Goal: Task Accomplishment & Management: Use online tool/utility

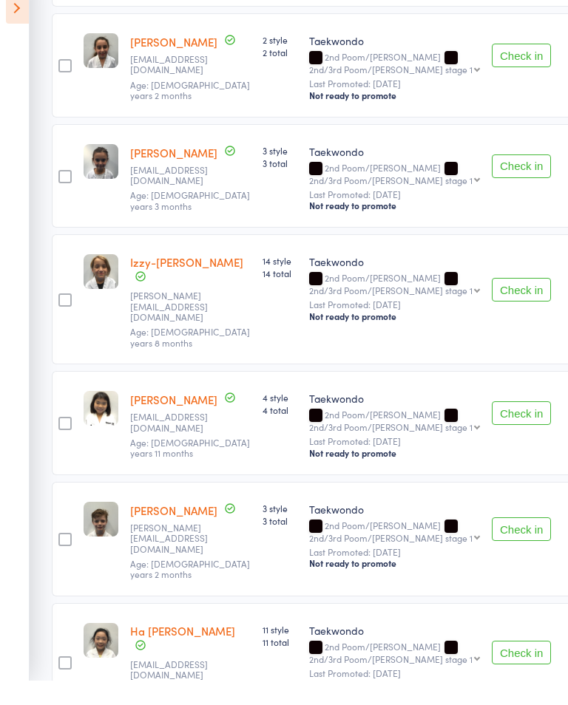
click at [13, 21] on icon at bounding box center [17, 32] width 23 height 31
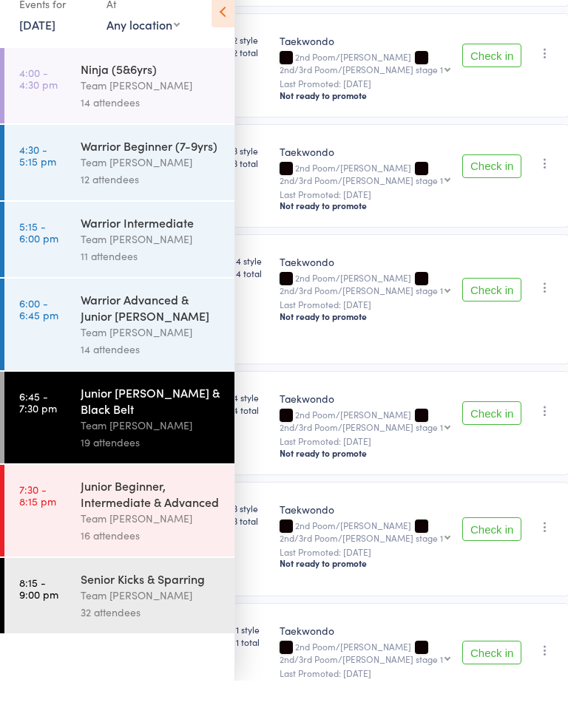
scroll to position [1723, 0]
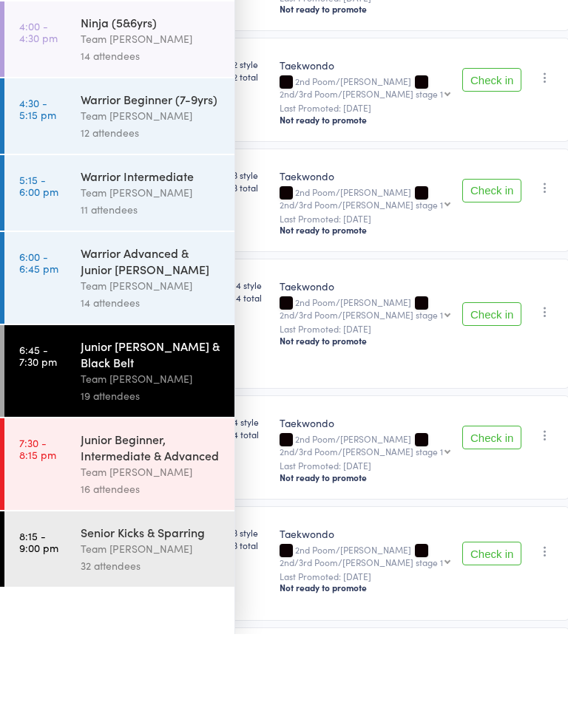
click at [50, 72] on link "4:00 - 4:30 pm Ninja (5&6yrs) Team [PERSON_NAME] 14 attendees" at bounding box center [119, 109] width 230 height 75
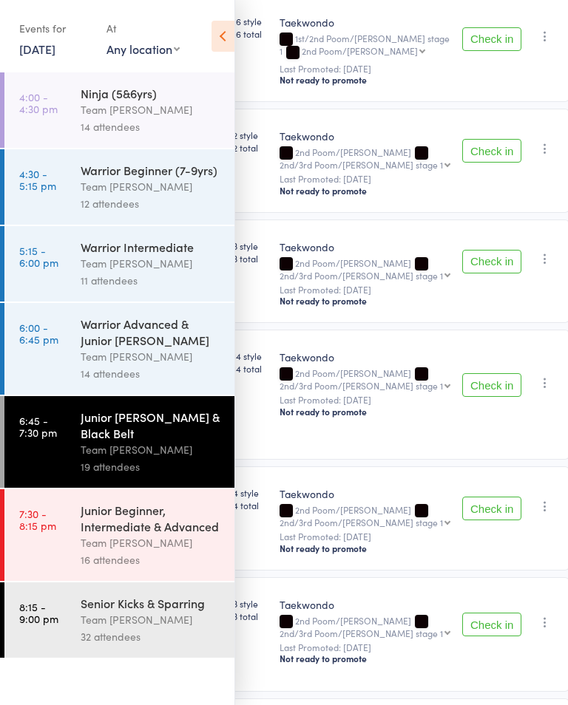
scroll to position [1435, 0]
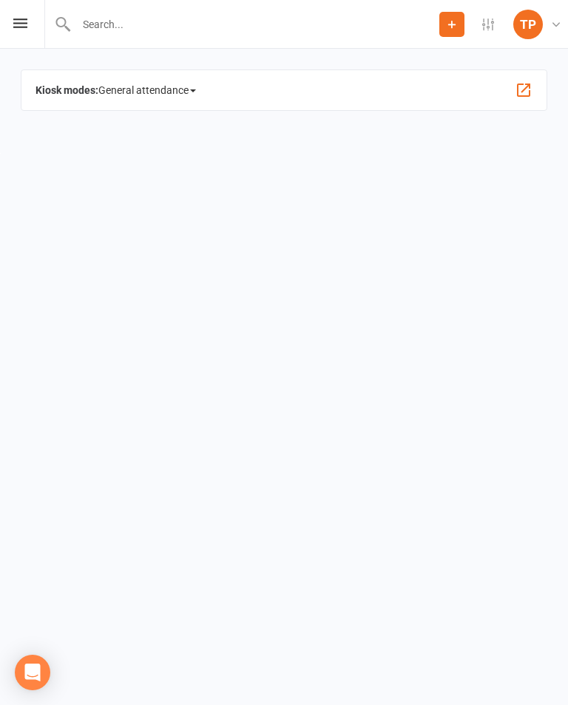
click at [21, 24] on icon at bounding box center [20, 23] width 14 height 10
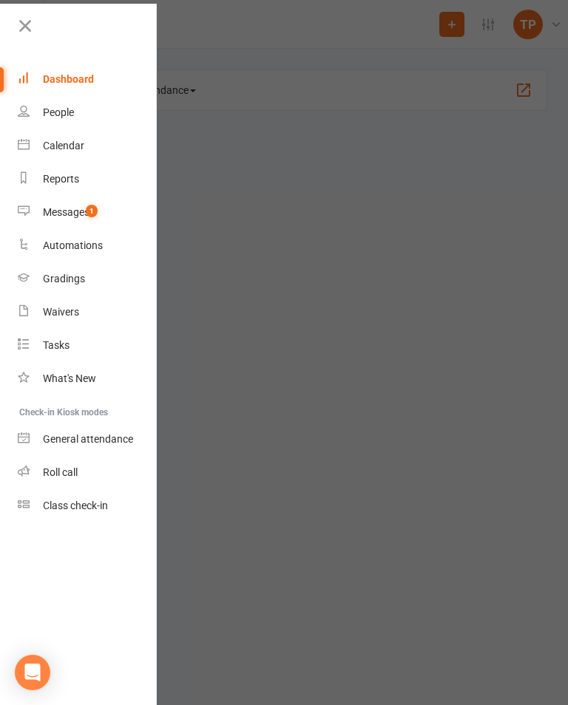
click at [75, 146] on div "Calendar" at bounding box center [63, 146] width 41 height 12
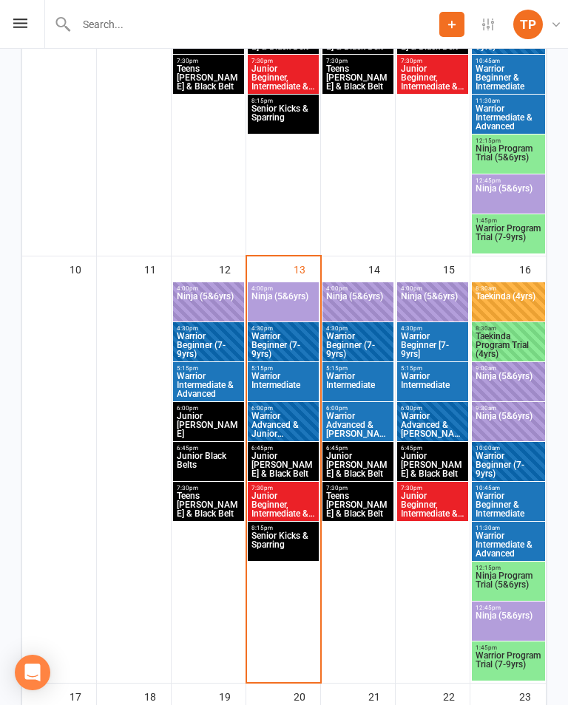
scroll to position [923, 0]
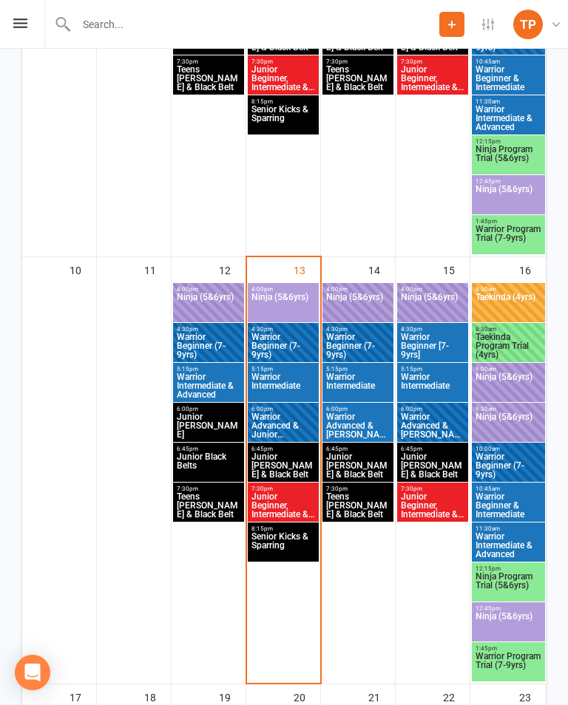
click at [287, 302] on span "Ninja (5&6yrs)" at bounding box center [283, 306] width 65 height 27
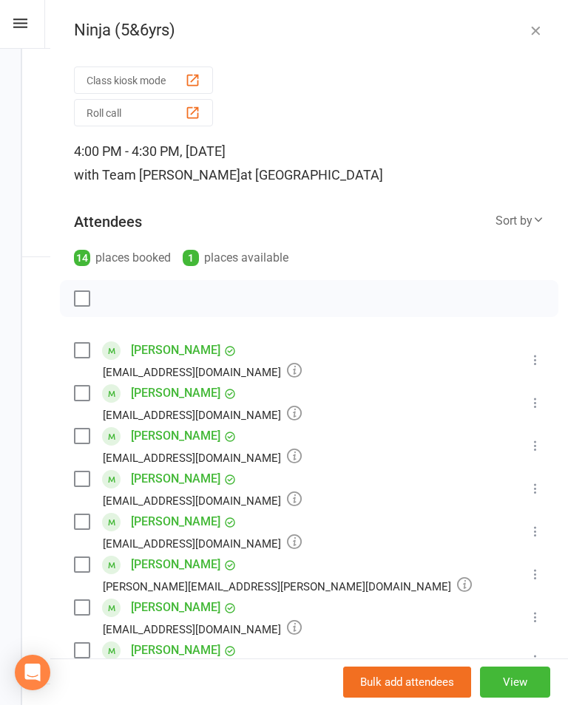
click at [191, 112] on div "button" at bounding box center [193, 113] width 16 height 16
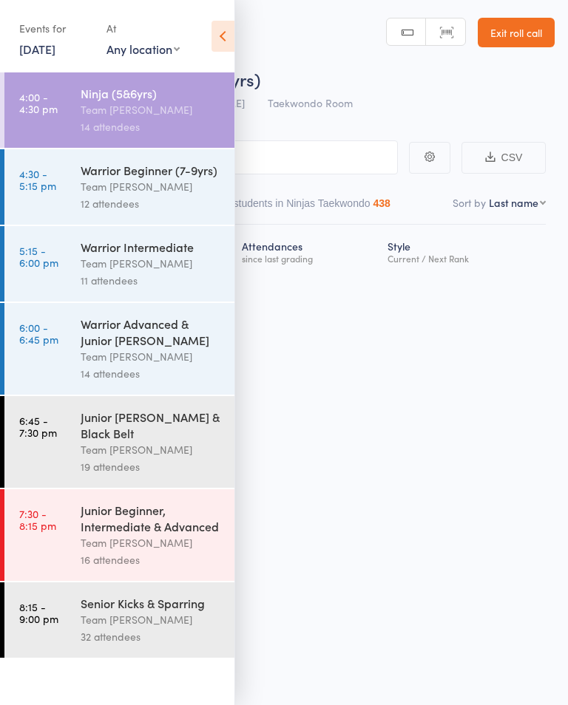
click at [527, 198] on select "First name Last name Birthday [DATE]? Behind on payments? Check in time Next pa…" at bounding box center [517, 202] width 57 height 15
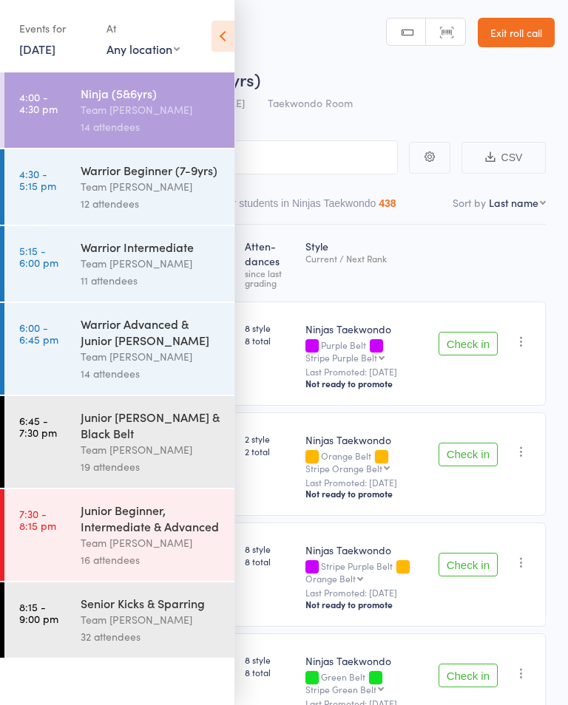
select select "10"
click at [170, 118] on div "Team [PERSON_NAME]" at bounding box center [151, 109] width 141 height 17
click at [179, 115] on div "Team [PERSON_NAME]" at bounding box center [151, 109] width 141 height 17
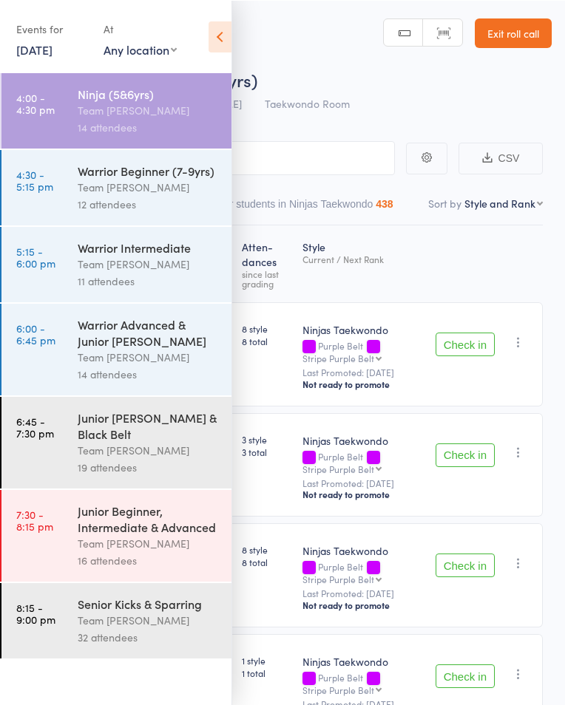
scroll to position [3, 0]
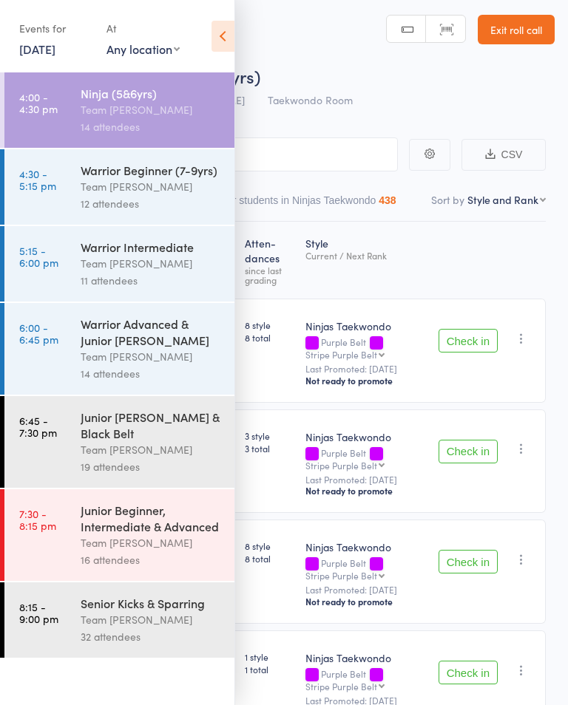
click at [129, 339] on div "Warrior Advanced & Junior [PERSON_NAME]" at bounding box center [151, 332] width 141 height 33
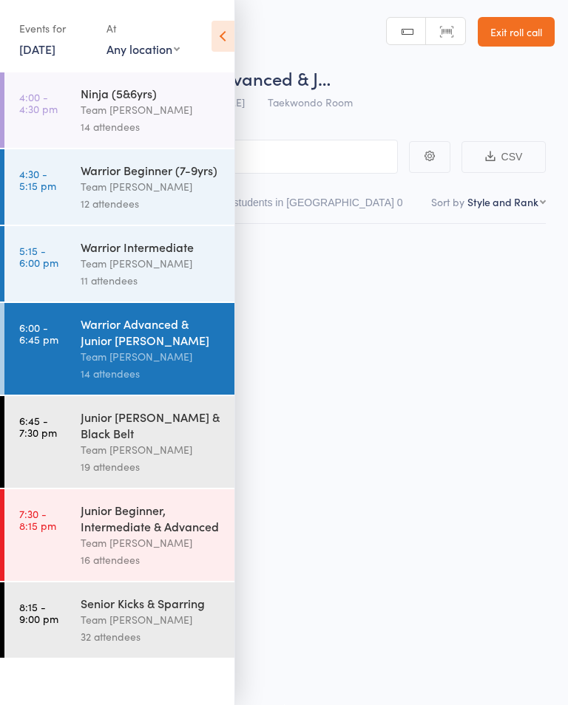
scroll to position [1, 0]
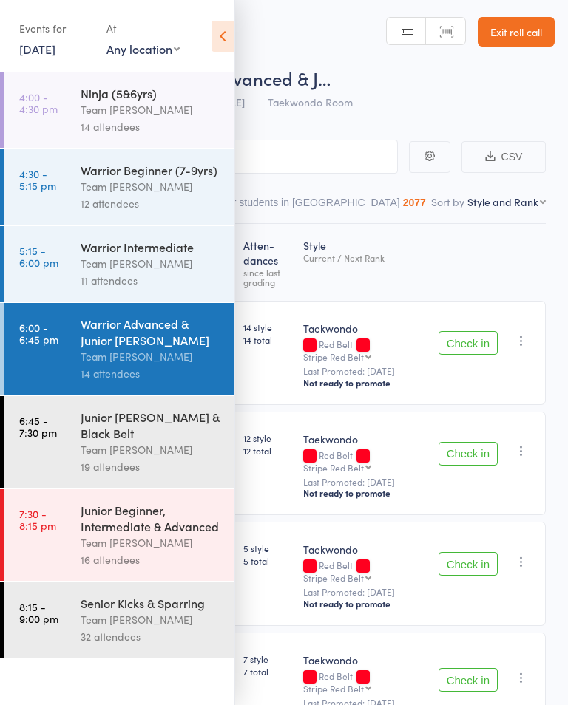
click at [224, 31] on icon at bounding box center [222, 36] width 23 height 31
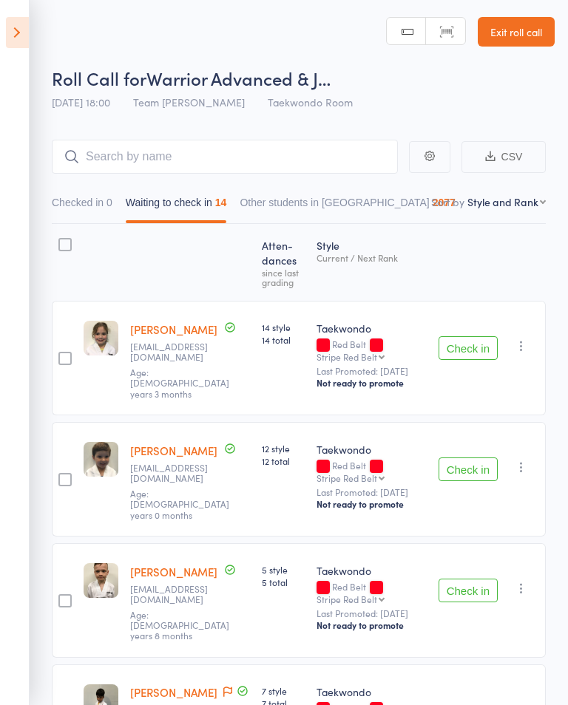
click at [7, 35] on icon at bounding box center [17, 32] width 23 height 31
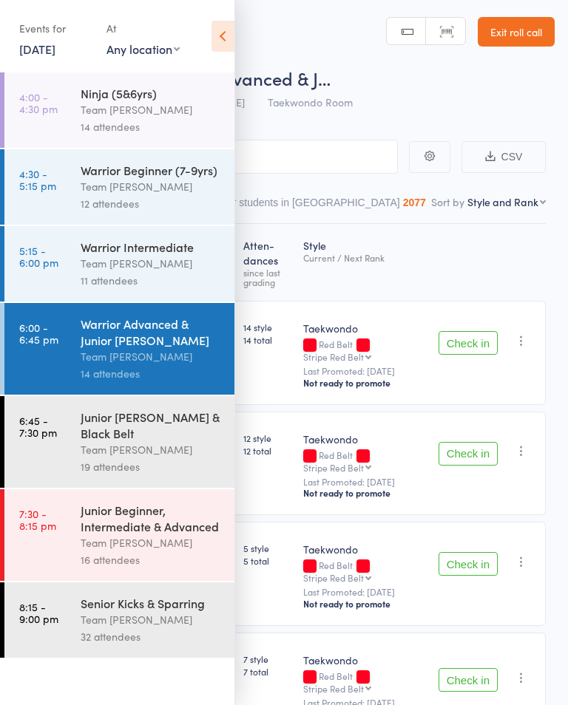
click at [161, 115] on div "Team [PERSON_NAME]" at bounding box center [151, 109] width 141 height 17
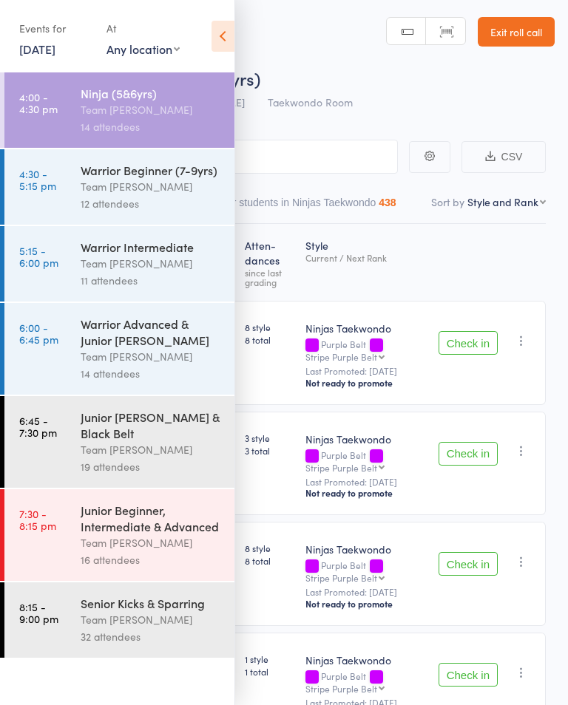
click at [231, 28] on icon at bounding box center [222, 36] width 23 height 31
